Goal: Information Seeking & Learning: Check status

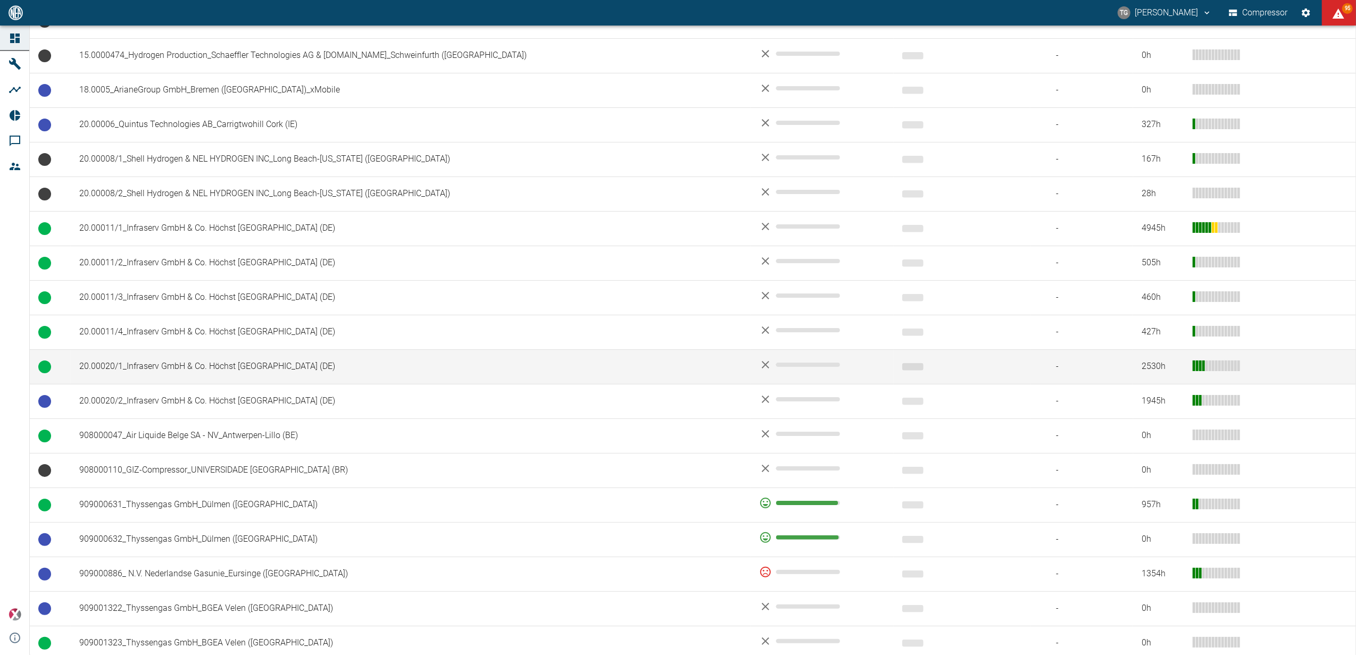
scroll to position [425, 0]
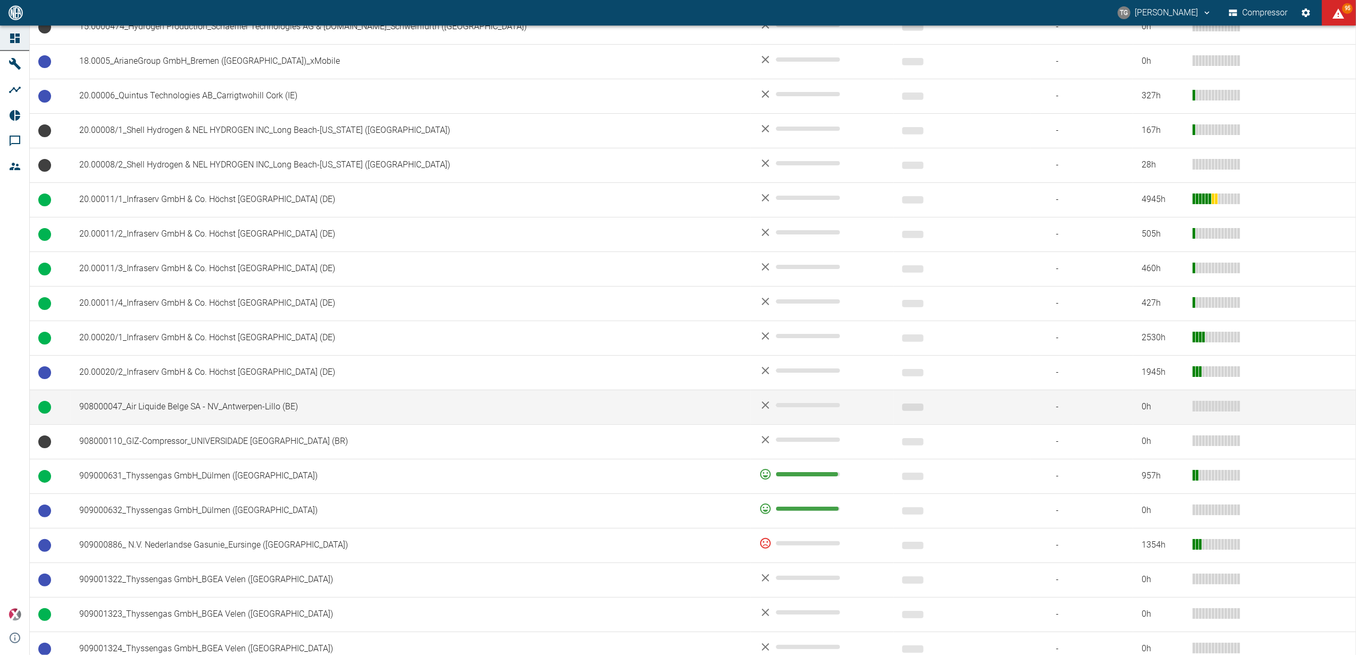
click at [220, 415] on td "908000047_Air Liquide Belge SA - NV_Antwerpen-Lillo (BE)" at bounding box center [411, 407] width 680 height 35
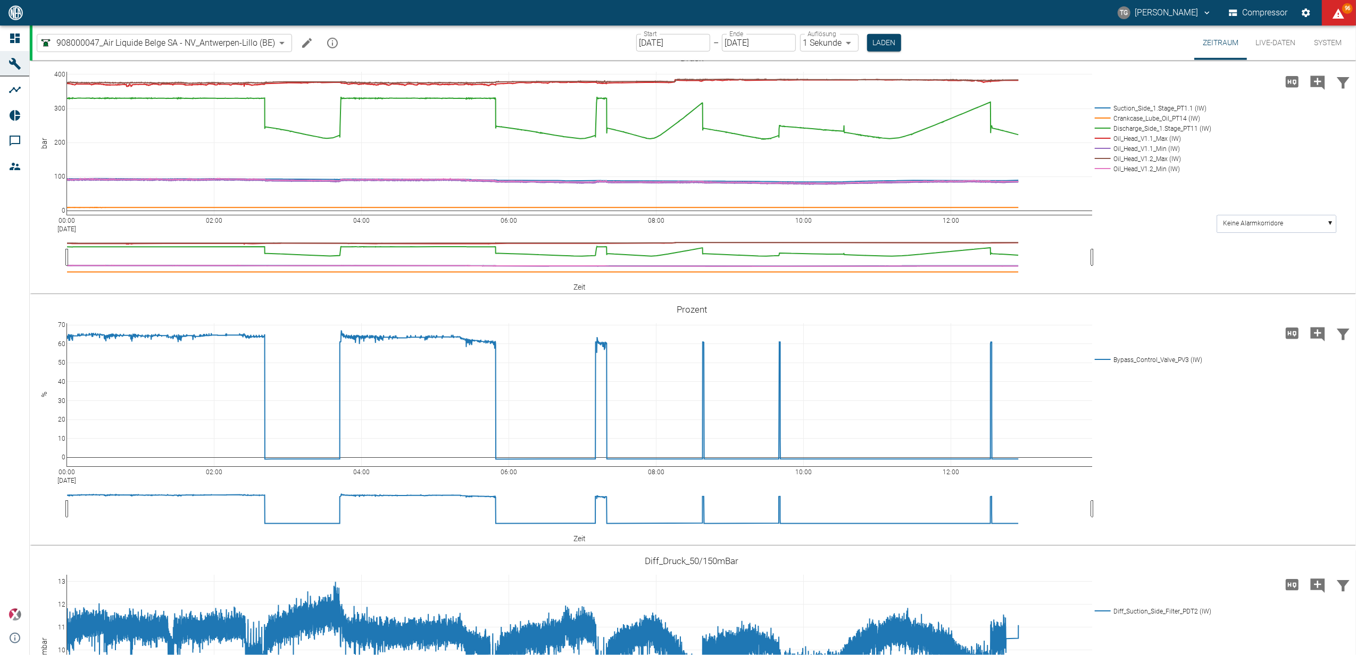
scroll to position [780, 0]
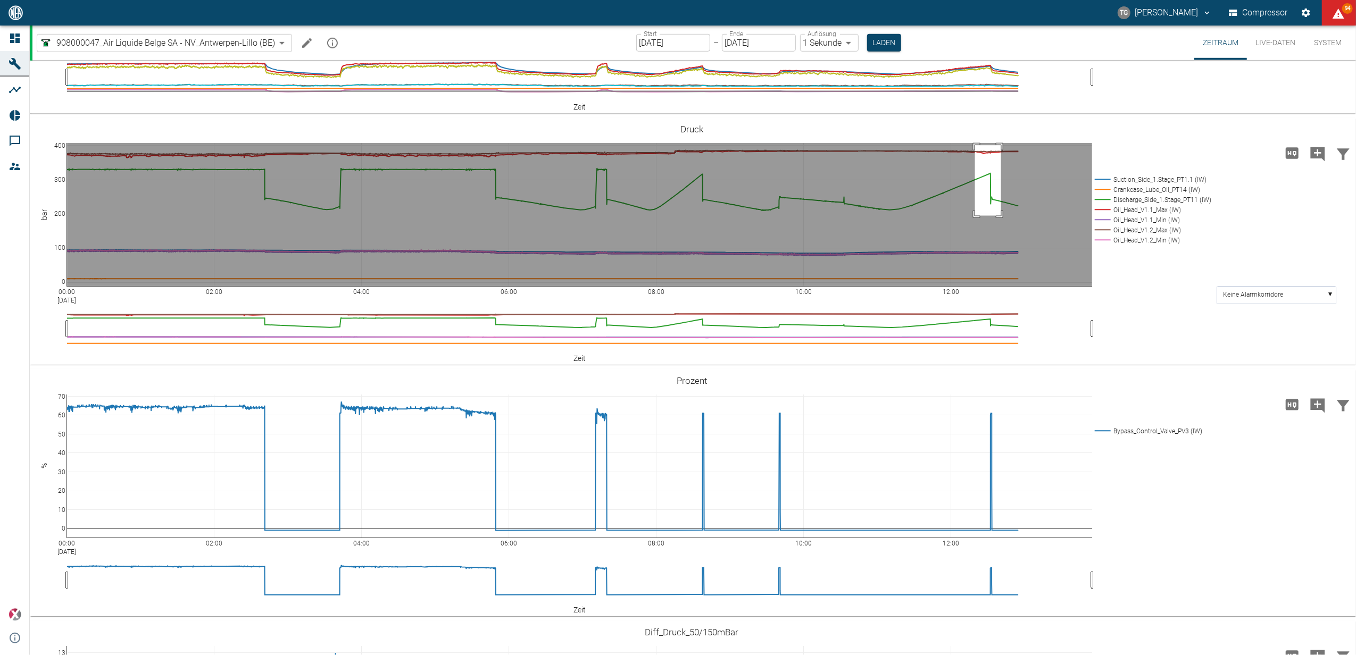
drag, startPoint x: 975, startPoint y: 315, endPoint x: 1001, endPoint y: 386, distance: 75.4
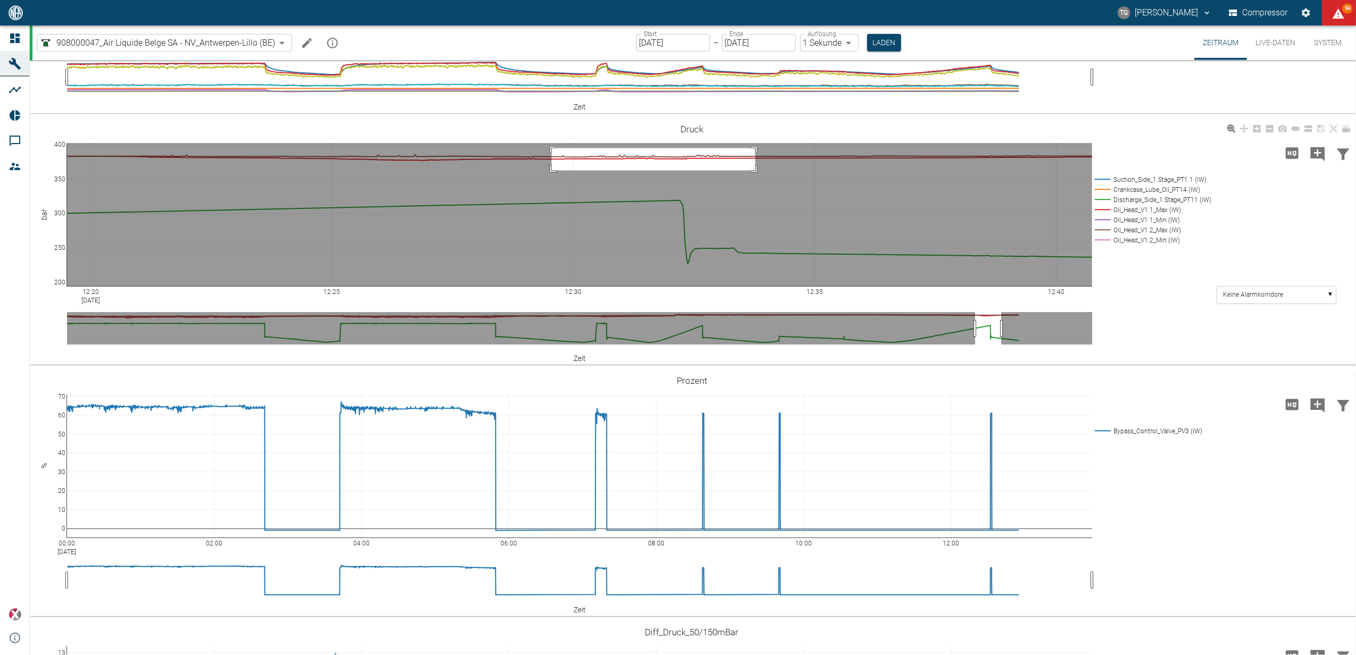
drag, startPoint x: 551, startPoint y: 318, endPoint x: 786, endPoint y: 389, distance: 245.1
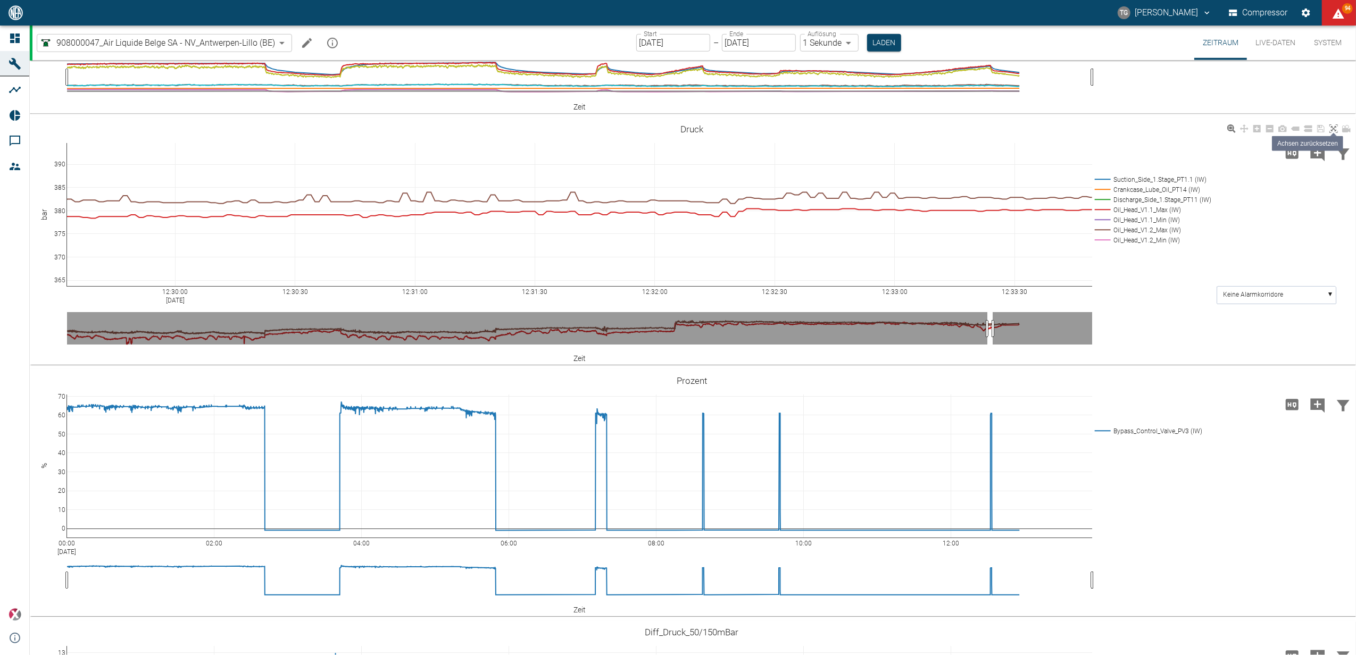
click at [1338, 135] on link at bounding box center [1333, 129] width 13 height 12
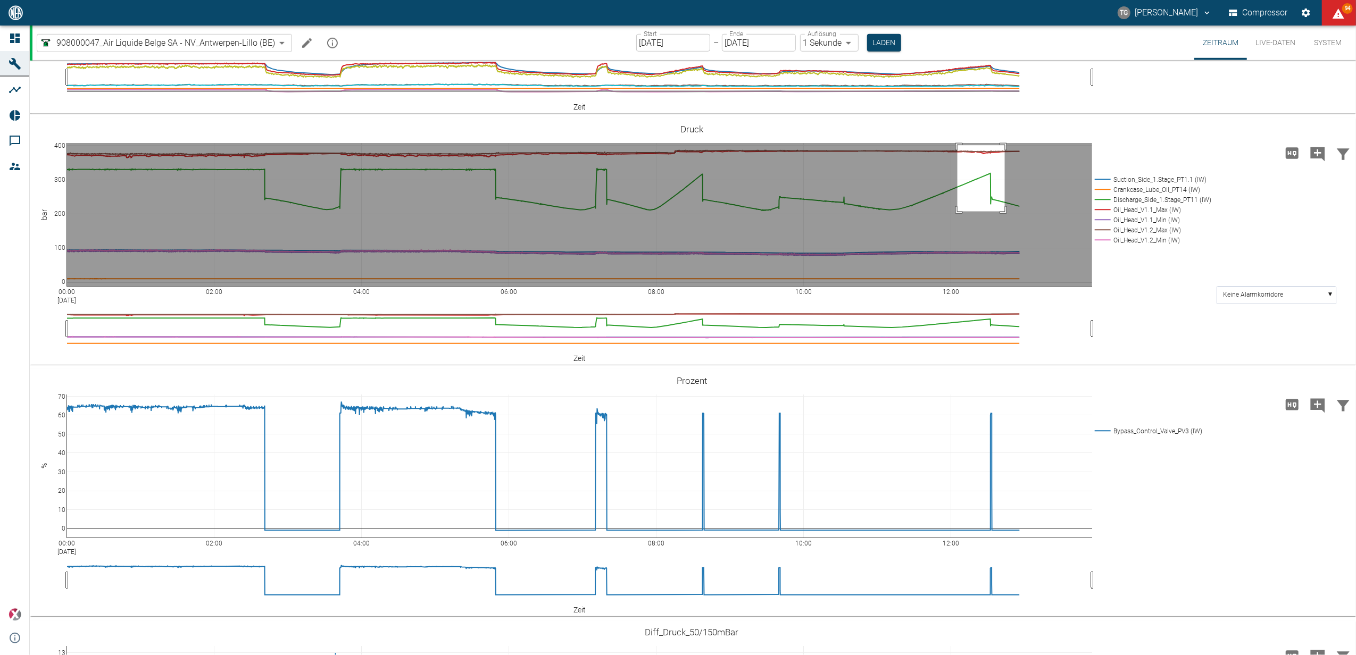
drag, startPoint x: 957, startPoint y: 315, endPoint x: 1005, endPoint y: 383, distance: 83.2
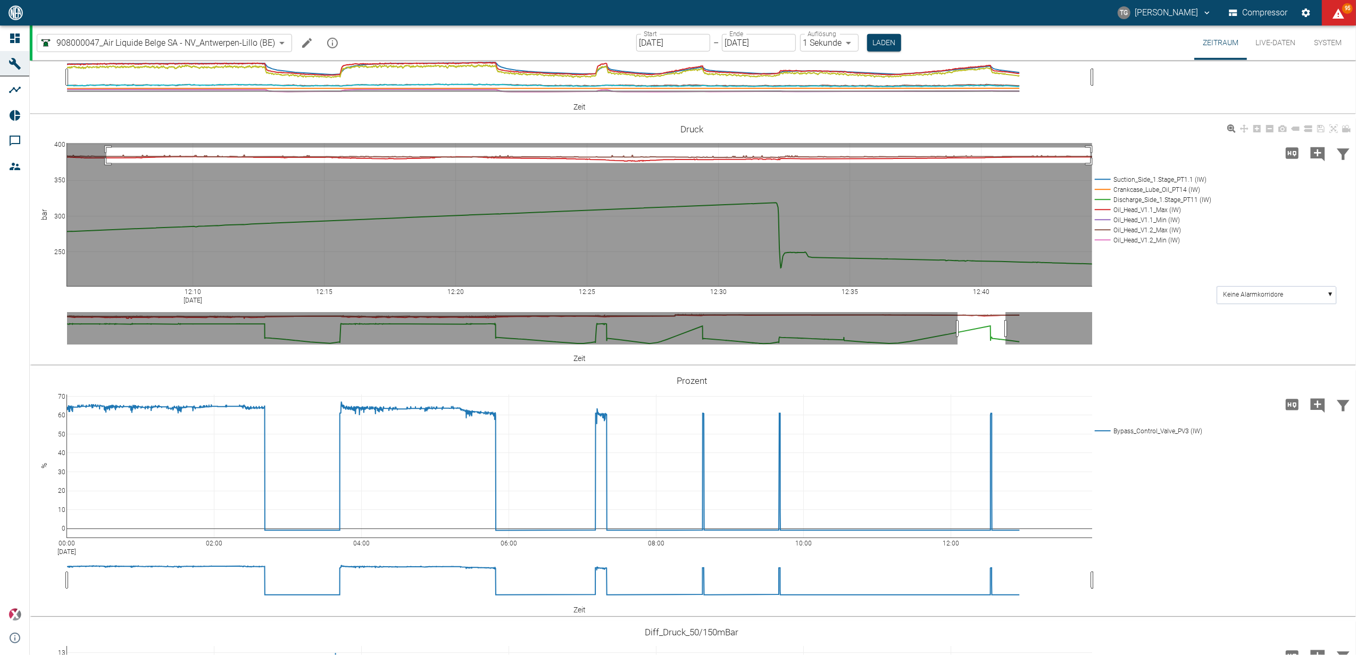
drag, startPoint x: 106, startPoint y: 317, endPoint x: 1084, endPoint y: 365, distance: 978.6
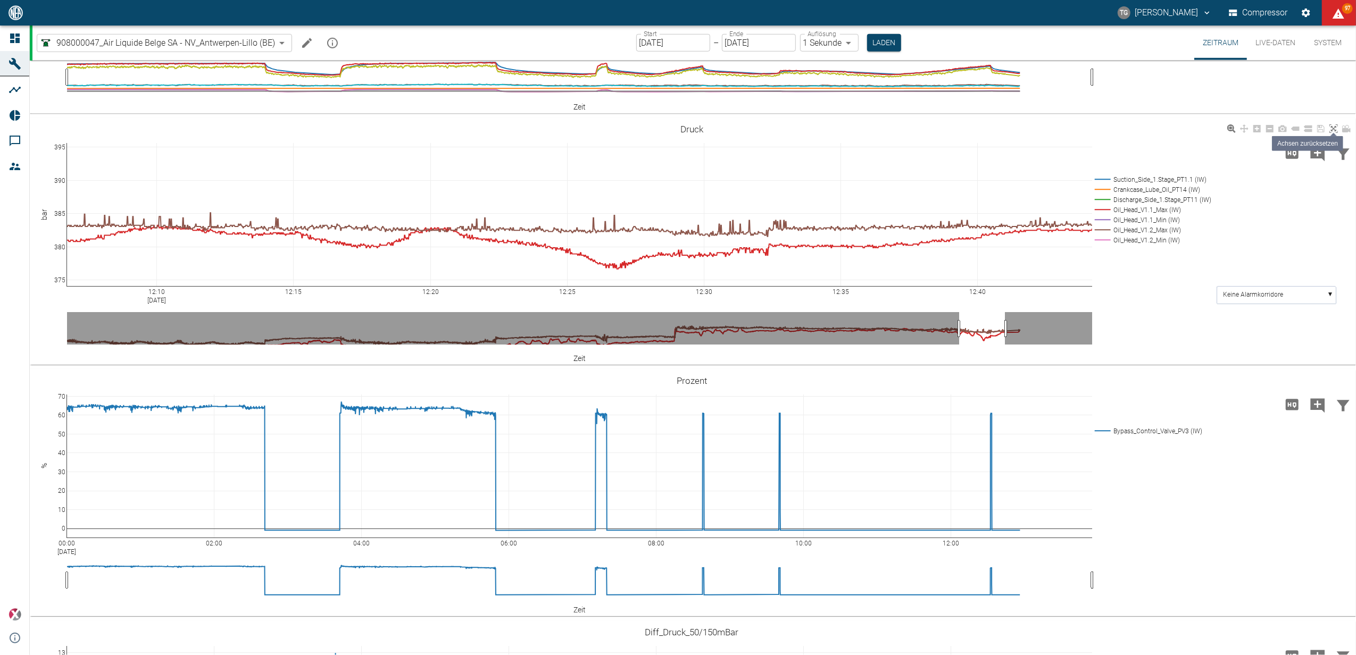
click at [1336, 133] on icon at bounding box center [1333, 128] width 9 height 9
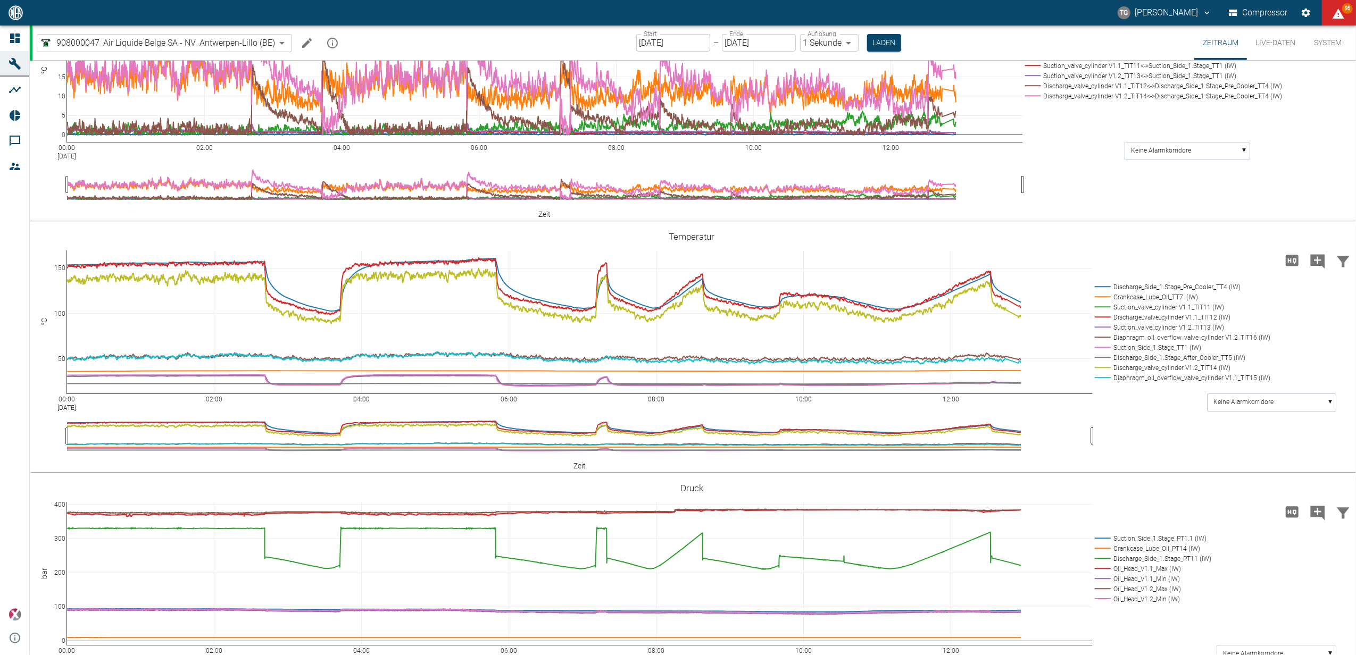
scroll to position [457, 0]
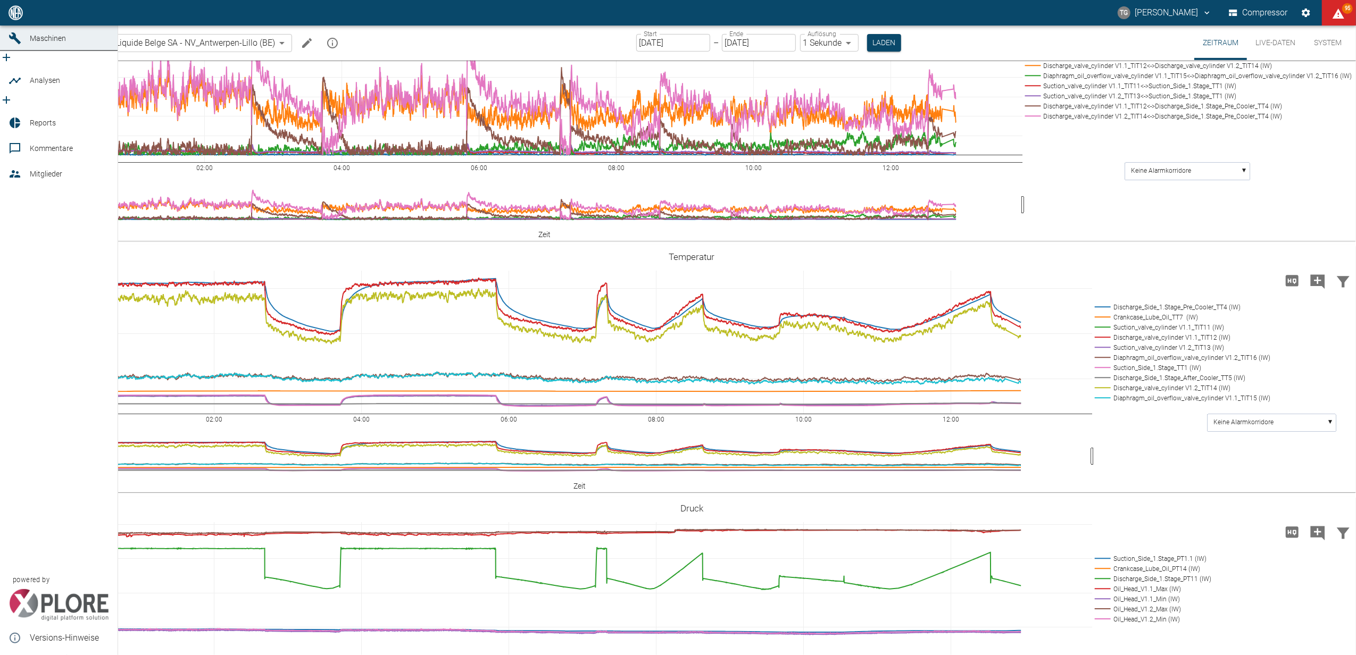
click at [24, 26] on link "Dashboard" at bounding box center [59, 13] width 118 height 26
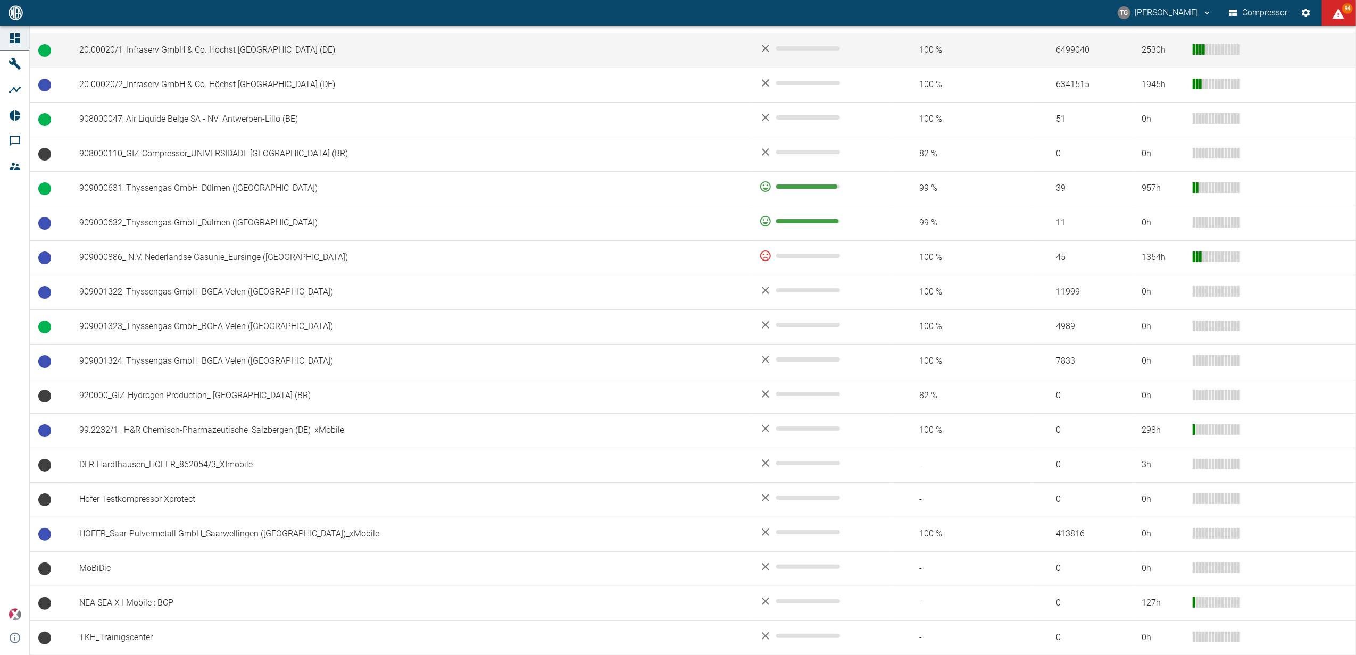
scroll to position [720, 0]
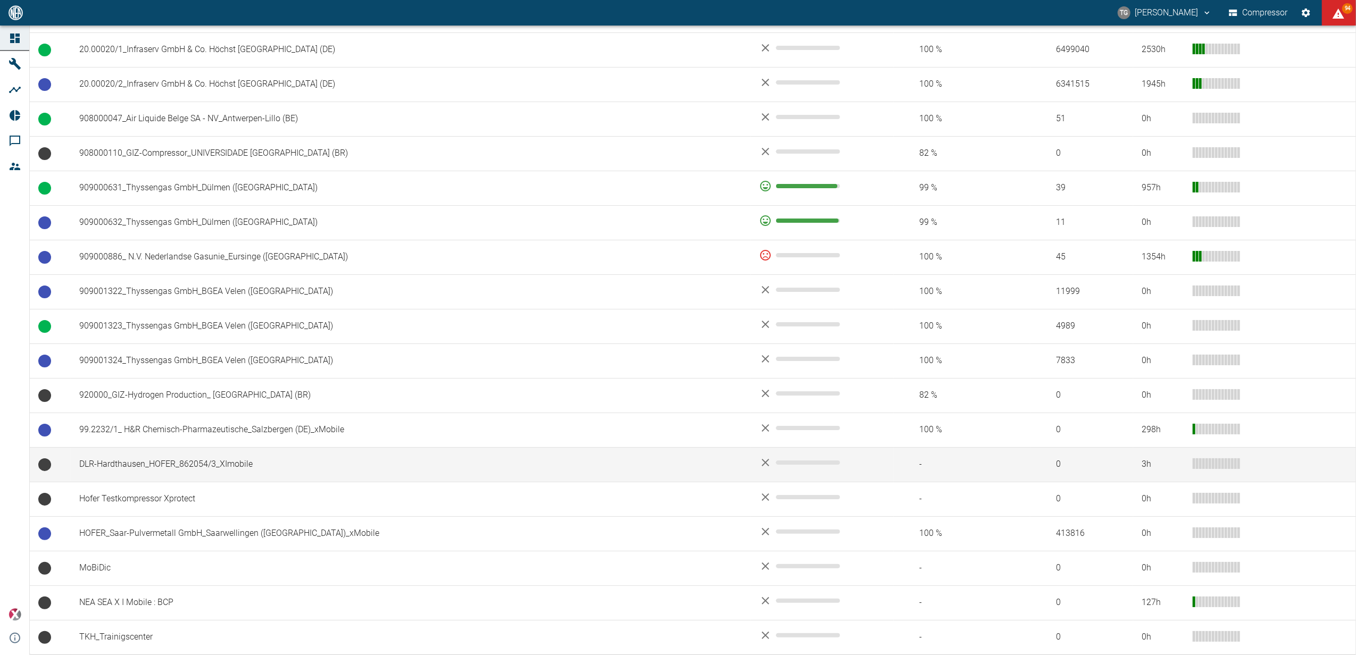
click at [118, 462] on td "DLR-Hardthausen_HOFER_862054/3_XImobile" at bounding box center [411, 464] width 680 height 35
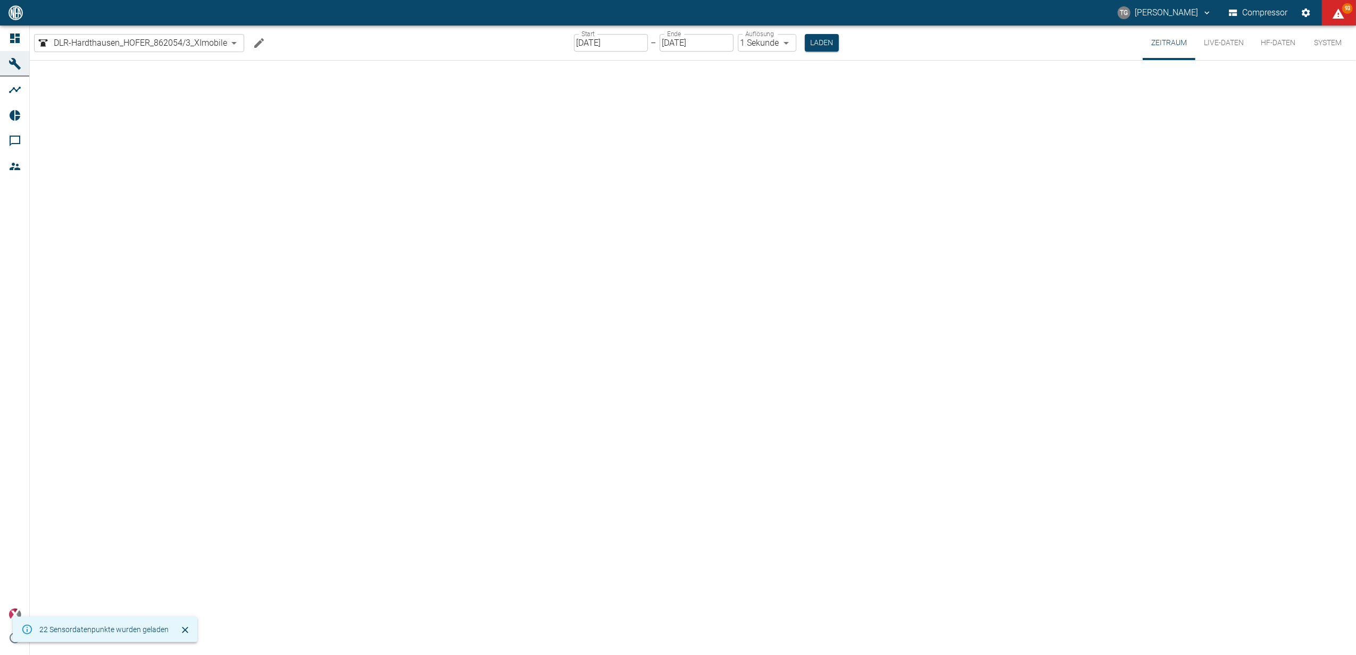
click at [1225, 41] on button "Live-Daten" at bounding box center [1223, 43] width 57 height 35
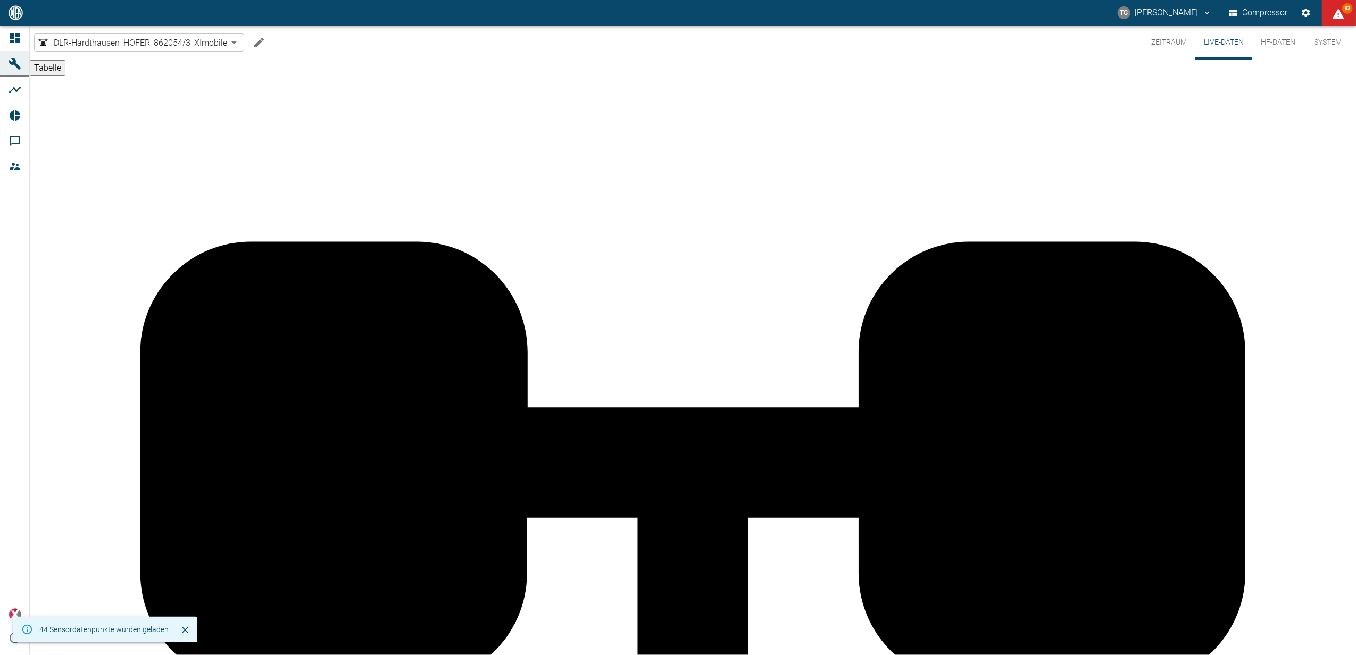
scroll to position [138, 0]
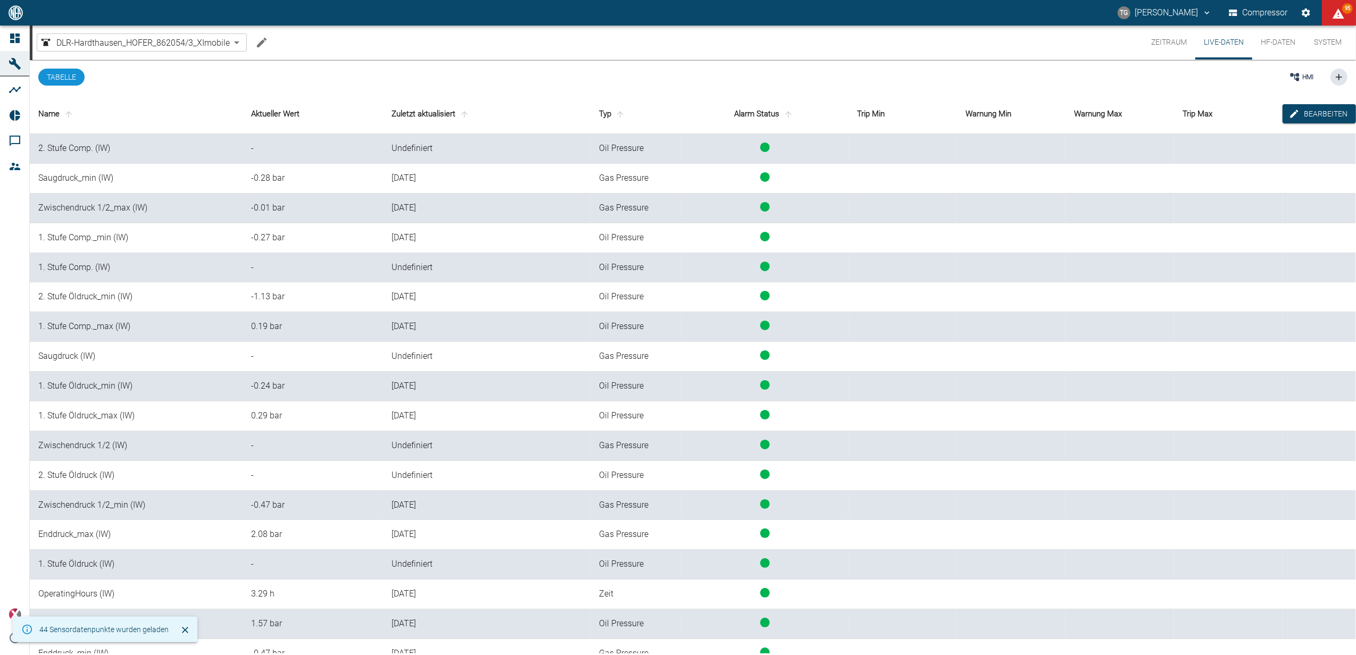
scroll to position [138, 0]
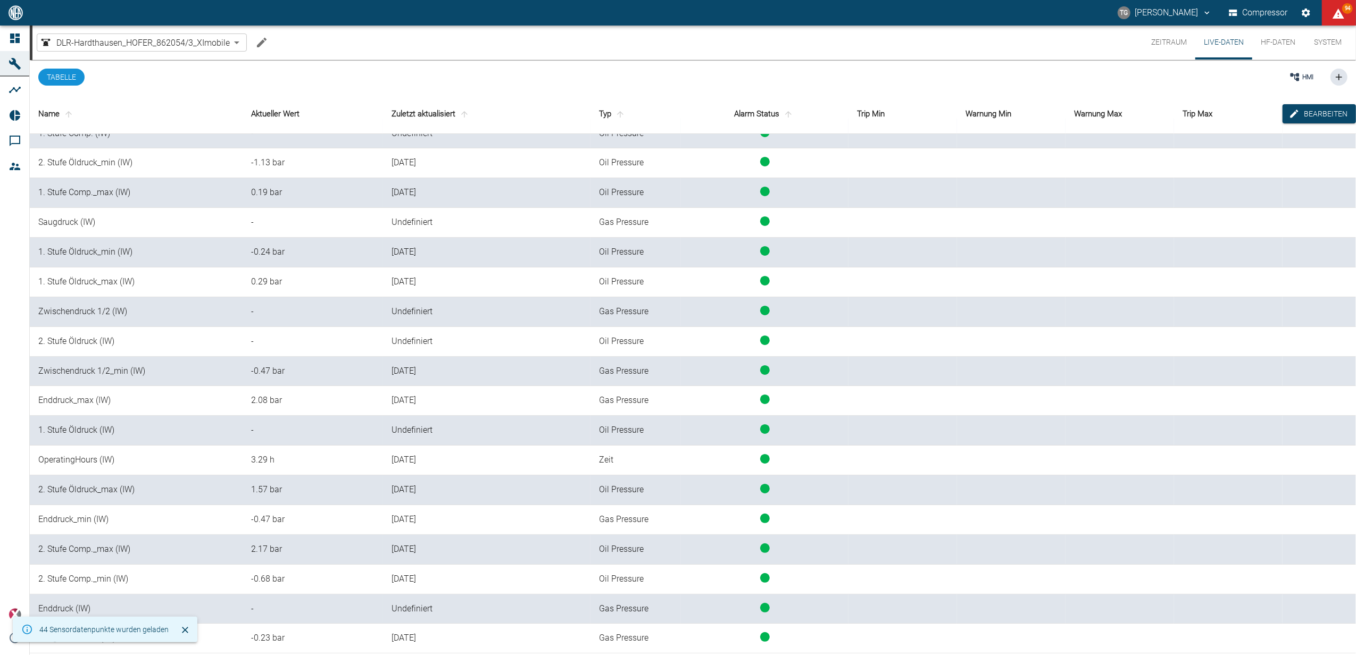
click at [458, 67] on div "HMI" at bounding box center [801, 77] width 1091 height 34
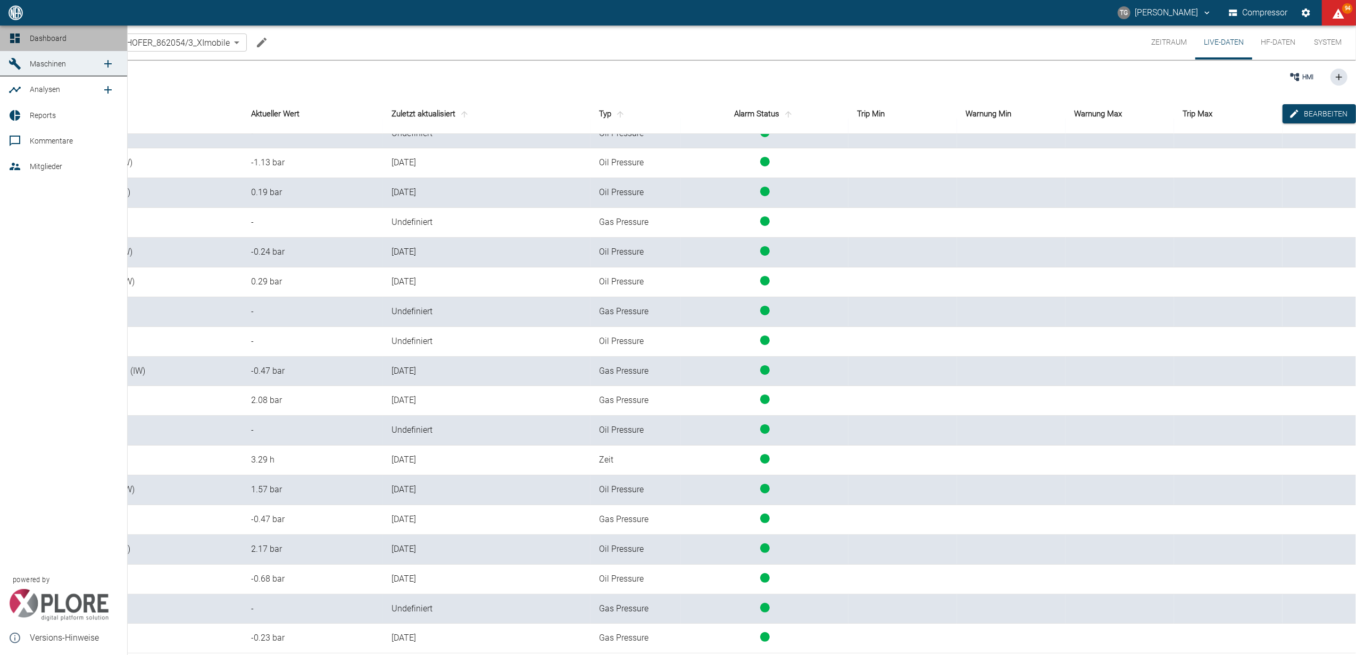
click at [7, 34] on link "Dashboard" at bounding box center [63, 39] width 127 height 26
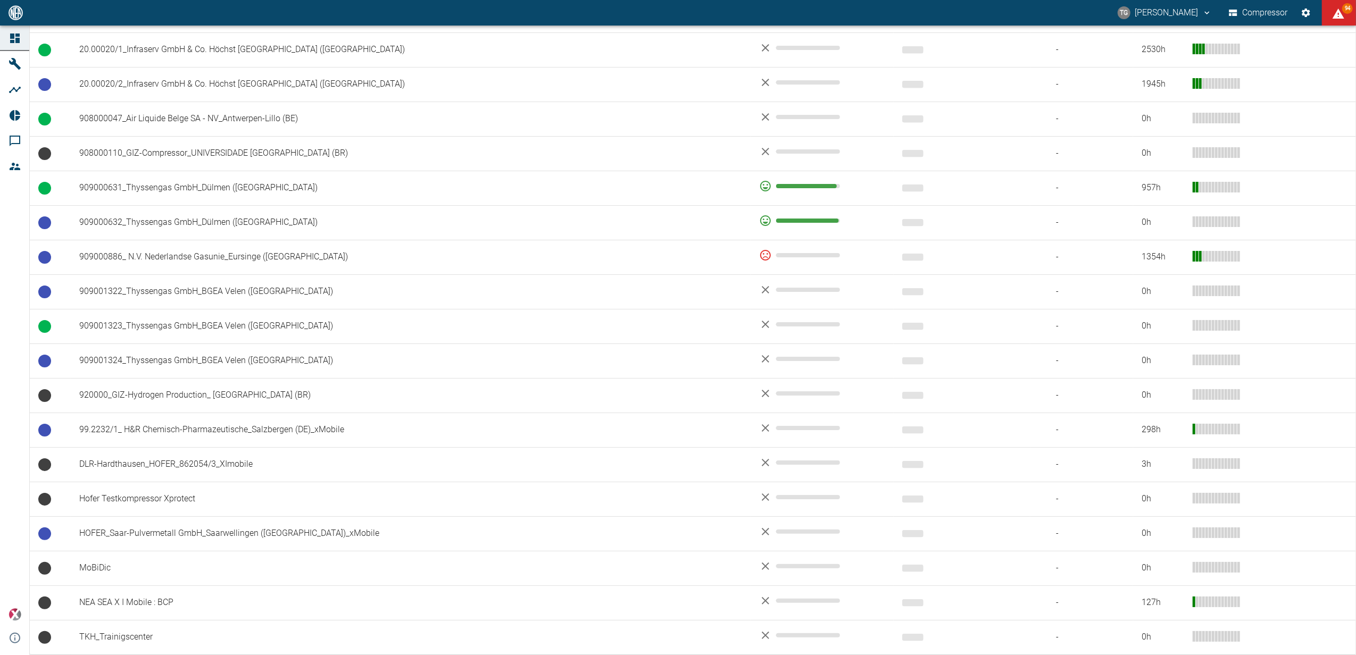
scroll to position [720, 0]
